Goal: Find specific page/section: Find specific page/section

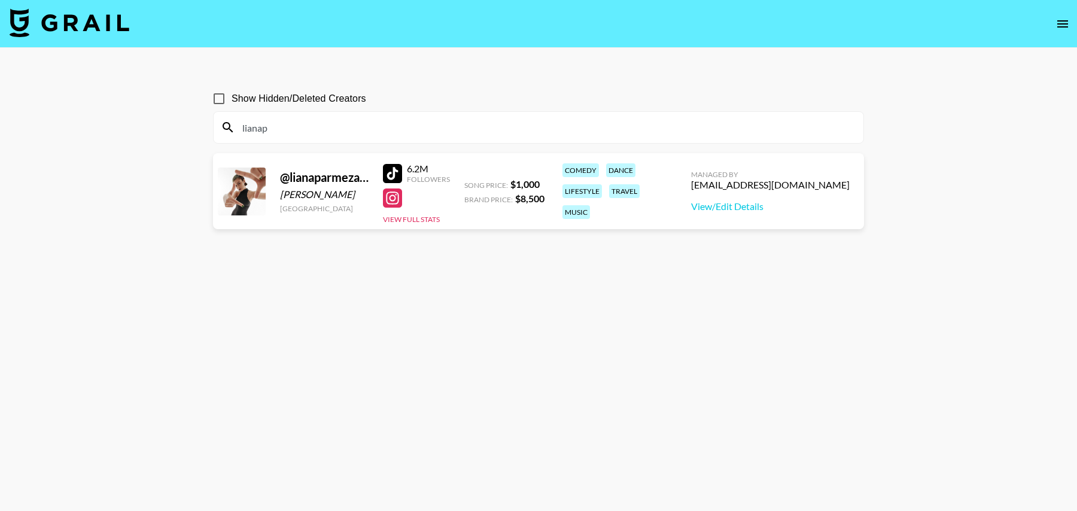
click at [60, 32] on img at bounding box center [70, 22] width 120 height 29
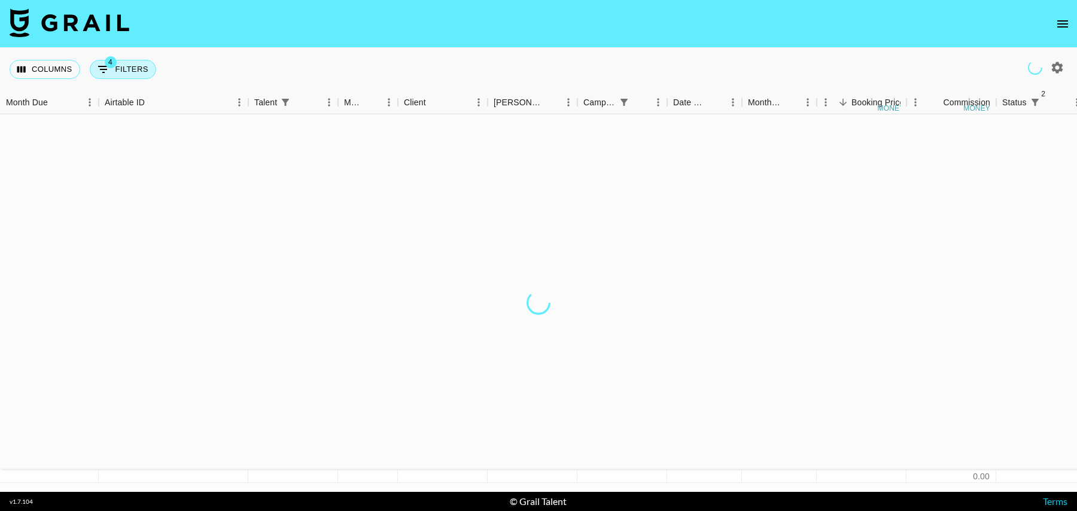
click at [121, 66] on button "4 Filters" at bounding box center [123, 69] width 66 height 19
select select "status"
select select "isNotAnyOf"
select select "status"
select select "isNotAnyOf"
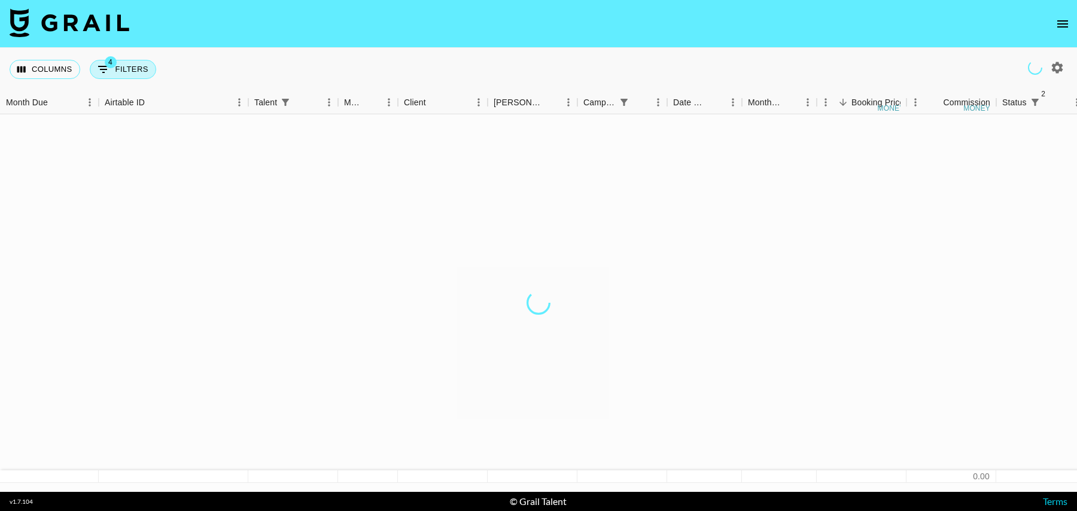
select select "talentName"
select select "campaign"
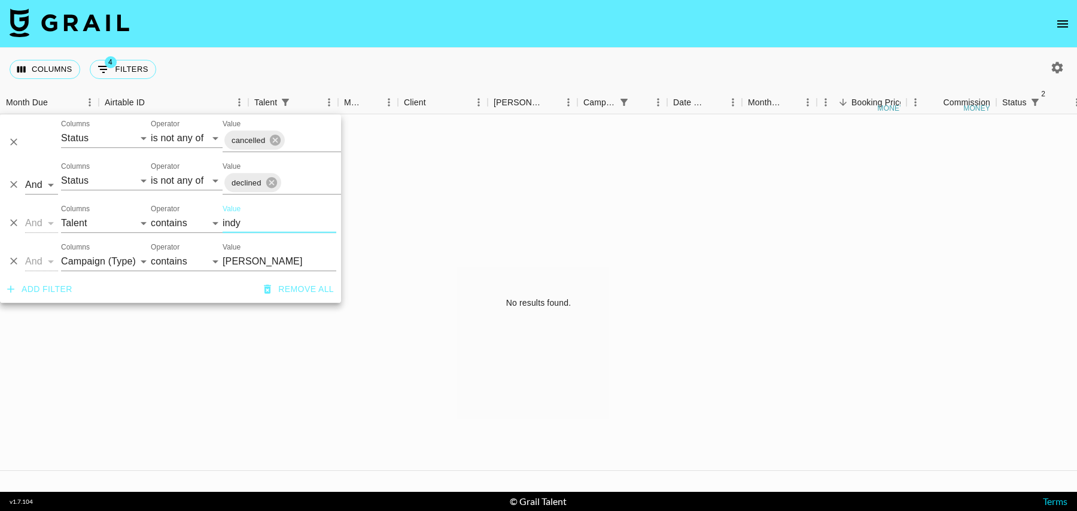
drag, startPoint x: 250, startPoint y: 221, endPoint x: 165, endPoint y: 224, distance: 85.0
click at [165, 224] on div "And Or Columns Grail Platform ID Airtable ID Talent Manager Client [PERSON_NAME…" at bounding box center [170, 218] width 341 height 38
type input "jentze"
click at [16, 260] on icon "Delete" at bounding box center [14, 262] width 12 height 12
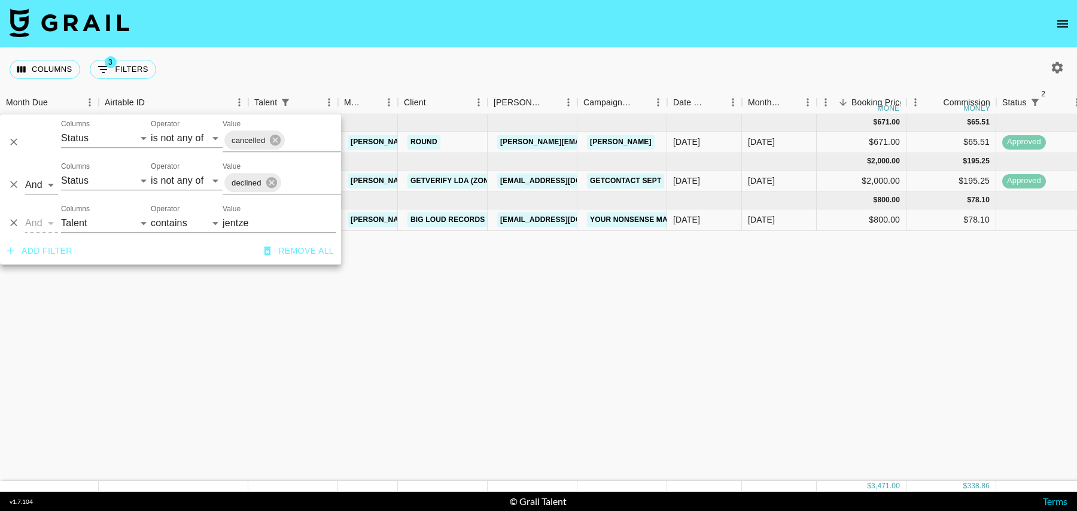
click at [510, 299] on div "[DATE] ( 1 ) $ 671.00 $ 65.51 rec6XSUJT4ZSD74Ph jentzenramirez [PERSON_NAME][EM…" at bounding box center [971, 297] width 1942 height 367
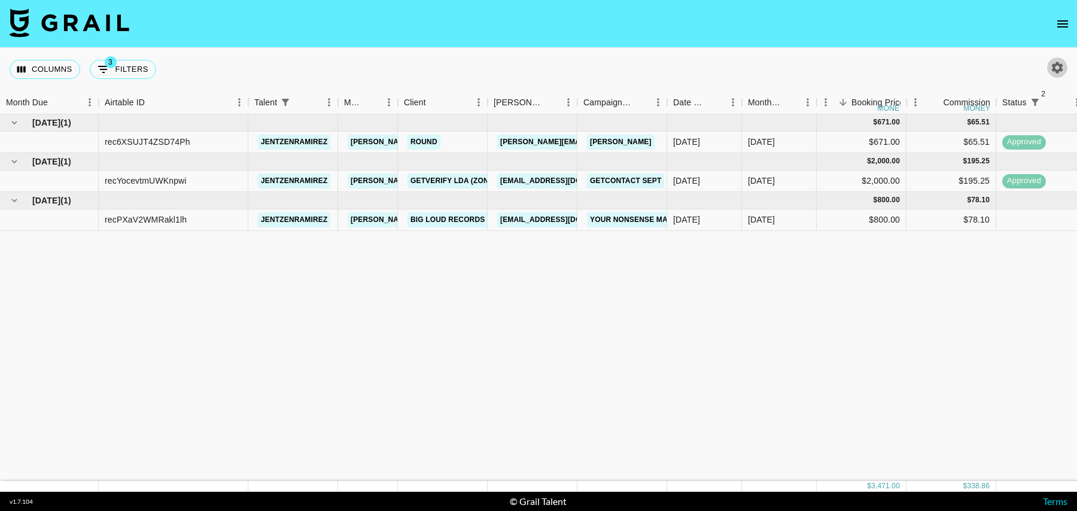
click at [1058, 72] on icon "button" at bounding box center [1057, 67] width 11 height 11
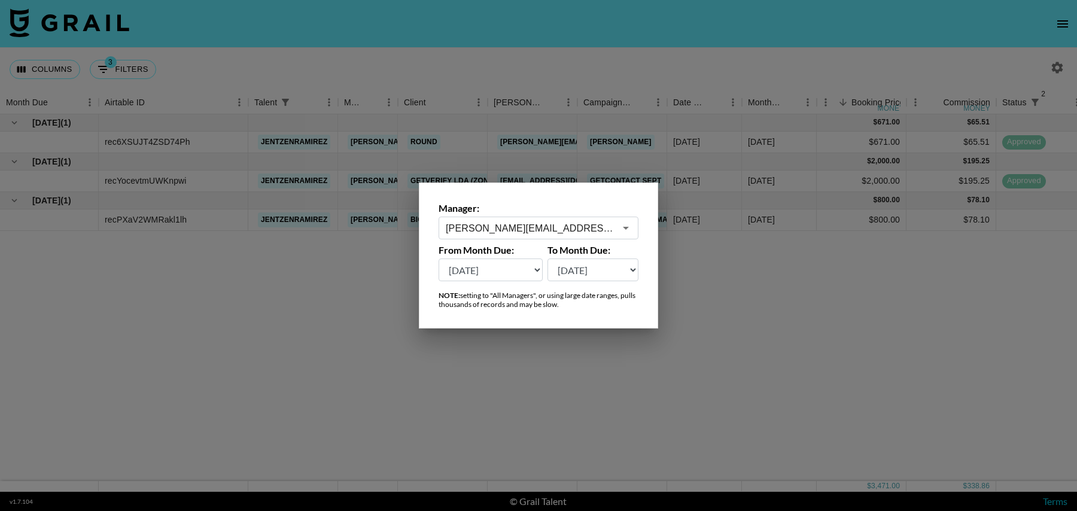
click at [504, 261] on select "[DATE] Sep '[DATE] [DATE] '[DATE] May '[DATE] Mar '[DATE] Jan '[DATE] Nov '[DAT…" at bounding box center [491, 270] width 104 height 23
select select "[DATE]"
click at [439, 259] on select "[DATE] Sep '[DATE] [DATE] '[DATE] May '[DATE] Mar '[DATE] Jan '[DATE] Nov '[DAT…" at bounding box center [491, 270] width 104 height 23
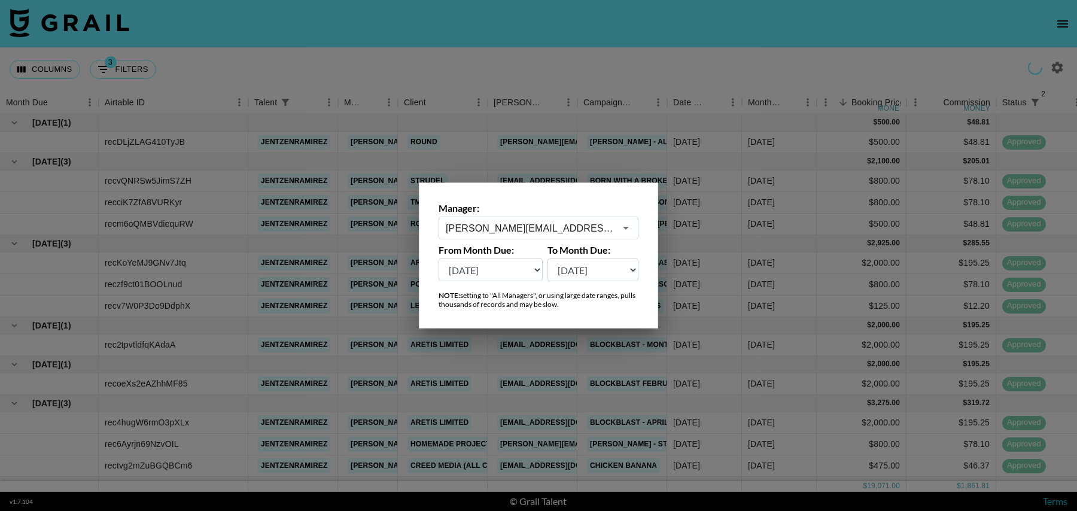
click at [716, 38] on div at bounding box center [538, 255] width 1077 height 511
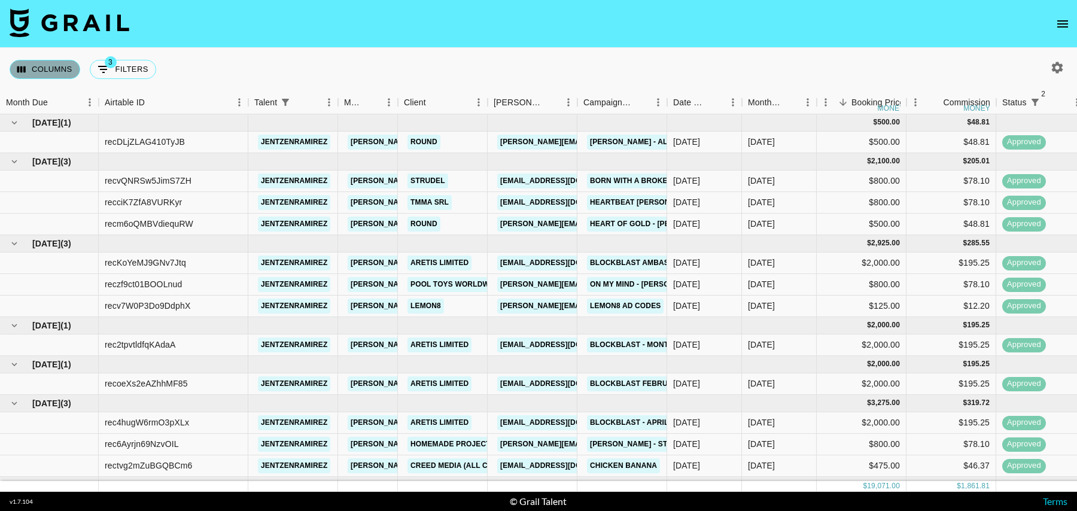
click at [31, 75] on button "Columns" at bounding box center [45, 69] width 71 height 19
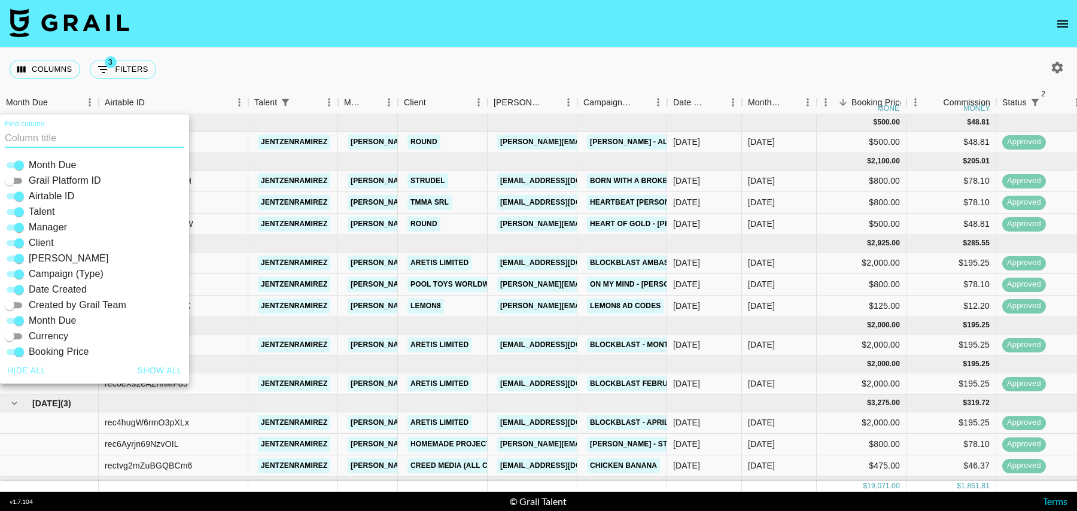
click at [17, 259] on input "[PERSON_NAME]" at bounding box center [19, 258] width 43 height 14
checkbox input "false"
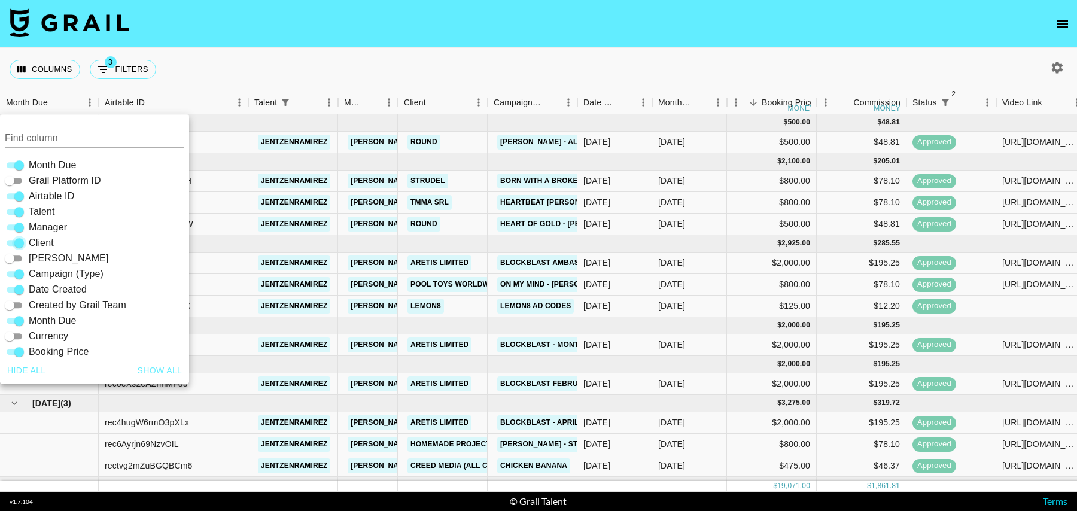
click at [19, 241] on input "Client" at bounding box center [19, 243] width 43 height 14
checkbox input "false"
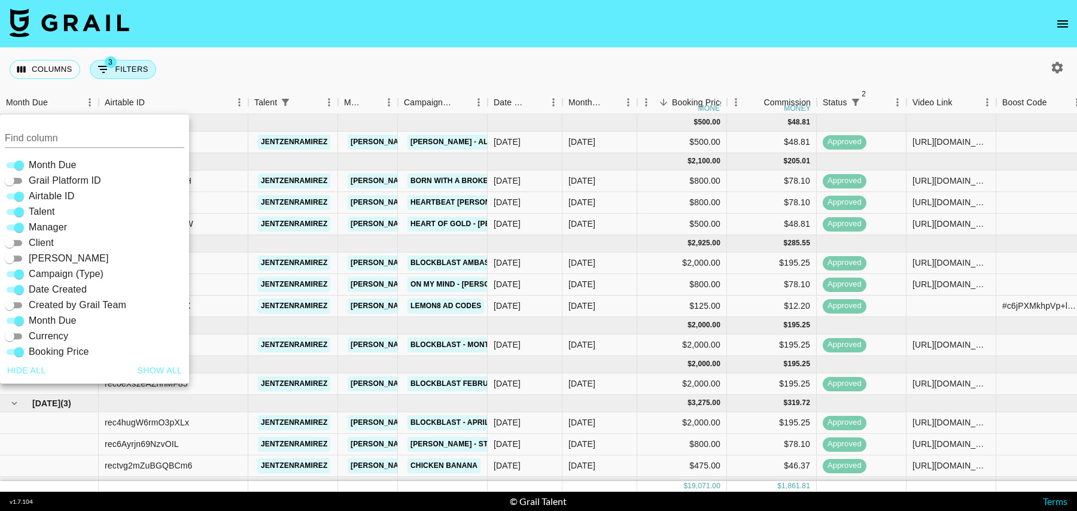
click at [132, 73] on button "3 Filters" at bounding box center [123, 69] width 66 height 19
select select "status"
select select "isNotAnyOf"
select select "status"
select select "isNotAnyOf"
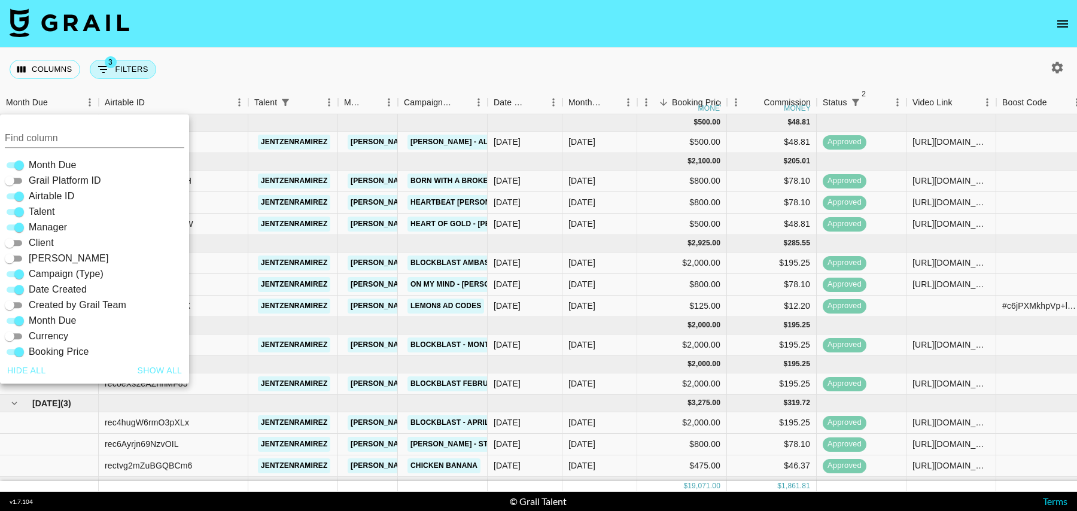
select select "talentName"
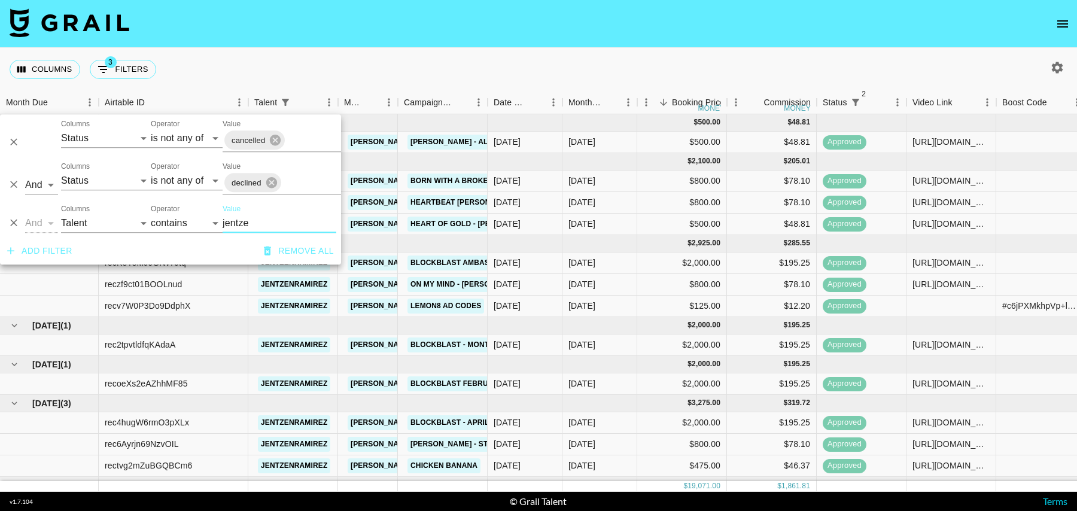
click at [362, 54] on div "Columns 3 Filters + Booking" at bounding box center [538, 69] width 1077 height 43
